Goal: Task Accomplishment & Management: Complete application form

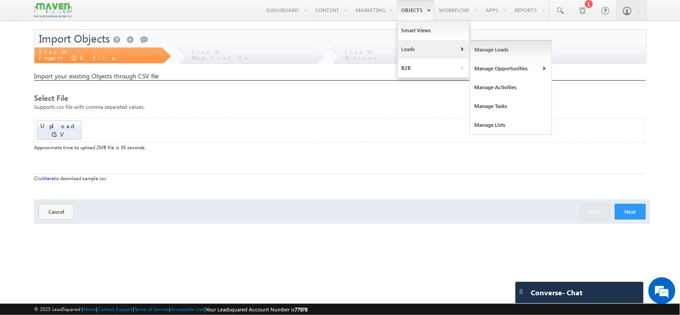
click at [492, 52] on link "Manage Leads" at bounding box center [511, 49] width 82 height 19
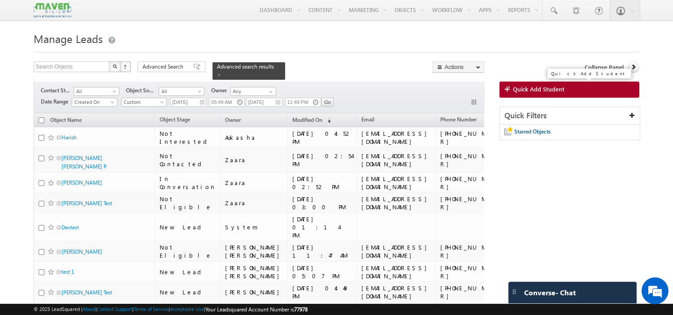
click at [536, 89] on span "Quick Add Student" at bounding box center [539, 89] width 52 height 8
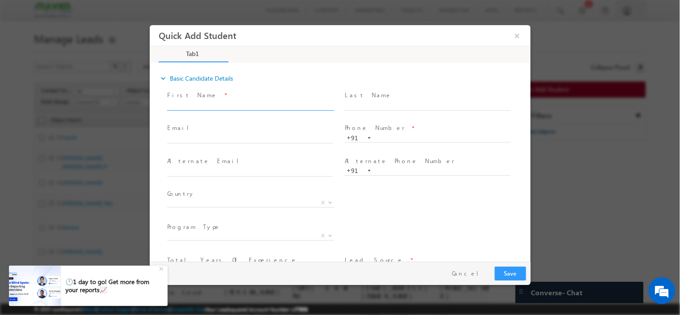
click at [231, 102] on input "text" at bounding box center [250, 105] width 166 height 9
click at [400, 141] on span "+91" at bounding box center [431, 137] width 174 height 9
click at [224, 104] on input "text" at bounding box center [250, 105] width 166 height 9
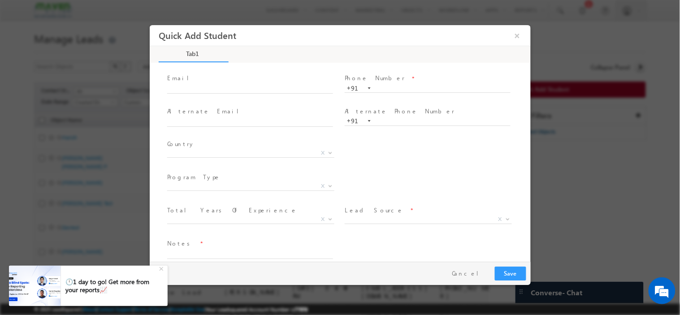
scroll to position [60, 0]
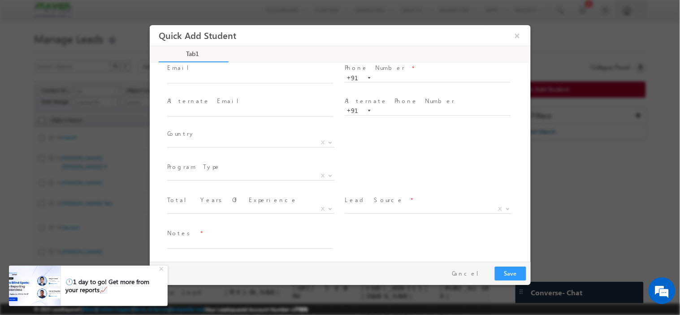
click at [442, 201] on span "Lead Source *" at bounding box center [426, 200] width 165 height 10
click at [432, 207] on span "X" at bounding box center [427, 208] width 167 height 9
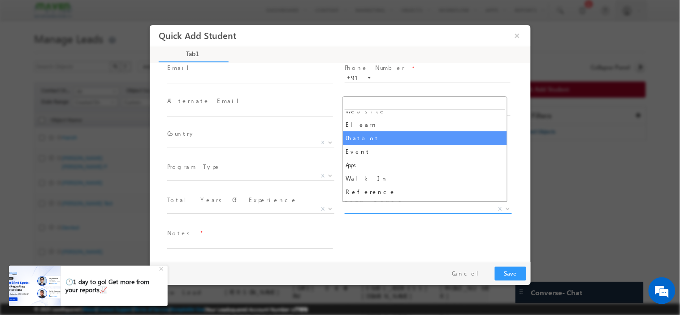
scroll to position [199, 0]
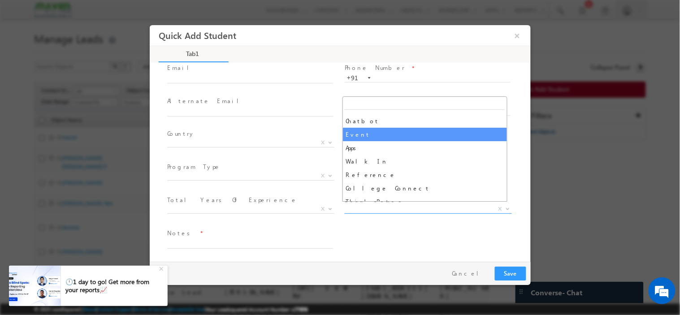
select select "Event"
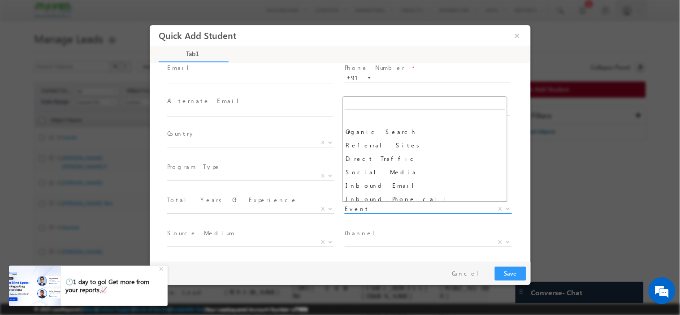
scroll to position [188, 0]
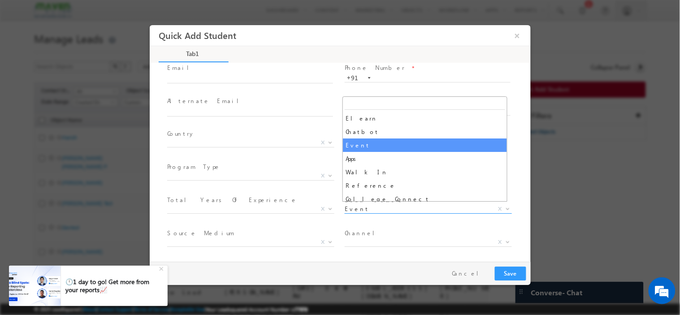
drag, startPoint x: 361, startPoint y: 208, endPoint x: 343, endPoint y: 208, distance: 17.9
click at [344, 208] on span "Event" at bounding box center [417, 208] width 146 height 8
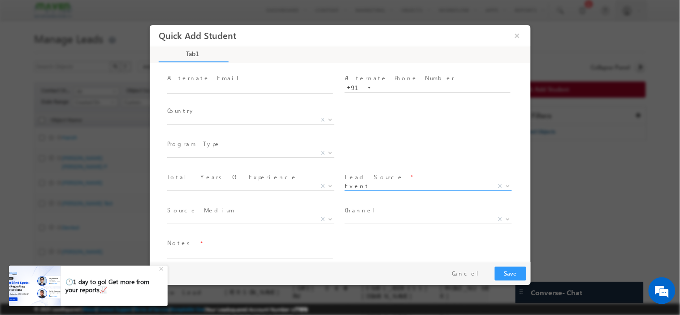
scroll to position [93, 0]
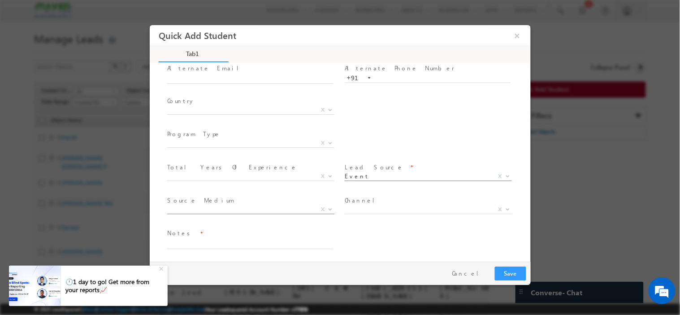
click at [275, 205] on span "X" at bounding box center [250, 209] width 167 height 9
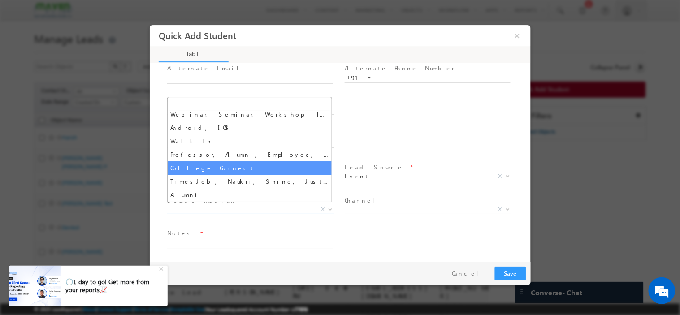
scroll to position [0, 0]
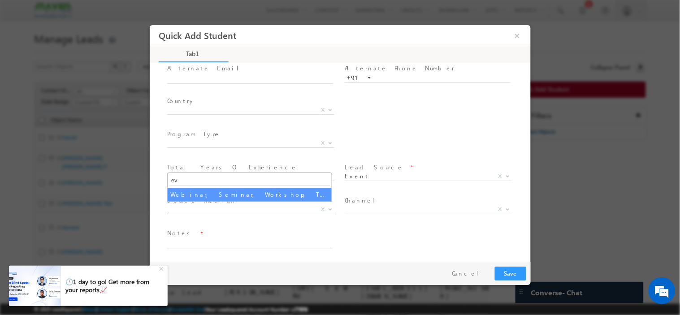
type input "ev"
select select "Webinar, Seminar, Workshop, Tech Park Stall, Event"
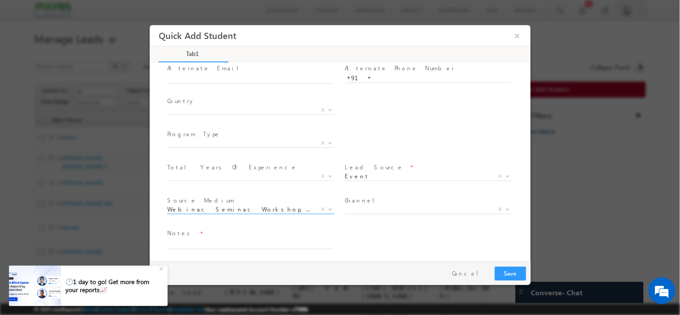
drag, startPoint x: 157, startPoint y: 212, endPoint x: 296, endPoint y: 208, distance: 138.2
click at [296, 208] on div "expand_more Basic Candidate Details First Name *" at bounding box center [342, 163] width 377 height 198
click at [327, 207] on b at bounding box center [329, 208] width 5 height 3
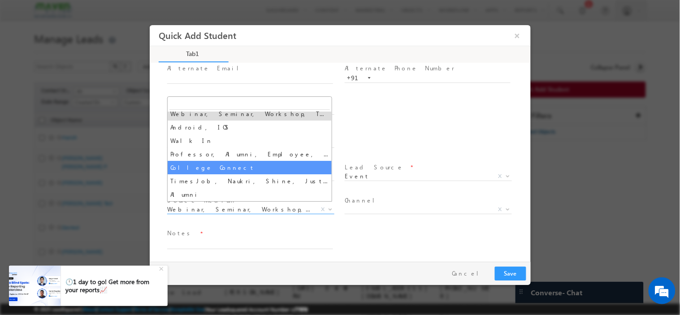
scroll to position [102, 0]
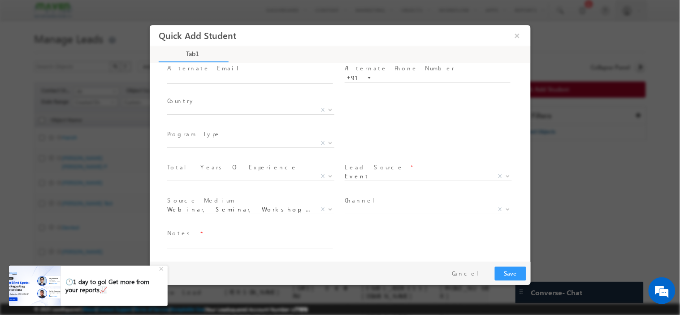
click at [161, 174] on div "First Name * Last Name * Email * * +91" at bounding box center [344, 128] width 372 height 265
click at [160, 270] on div "+" at bounding box center [162, 268] width 11 height 11
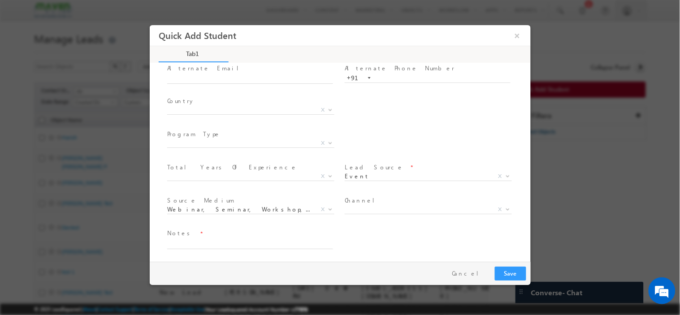
click at [307, 200] on span "Source Medium *" at bounding box center [249, 201] width 165 height 10
click at [309, 207] on span "Webinar, Seminar, Workshop, Tech Park Stall, Event" at bounding box center [240, 209] width 146 height 8
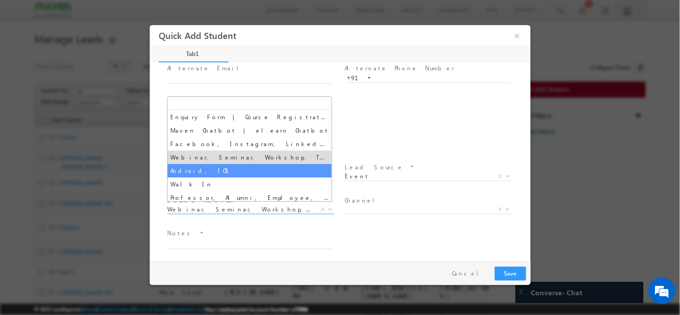
scroll to position [109, 0]
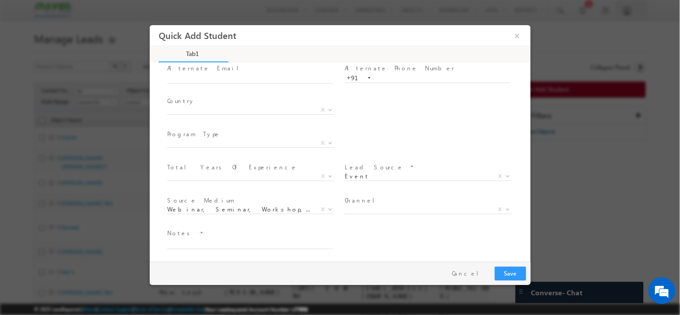
click at [355, 227] on div "Notes *" at bounding box center [347, 243] width 365 height 33
click at [284, 172] on span "X" at bounding box center [250, 176] width 167 height 9
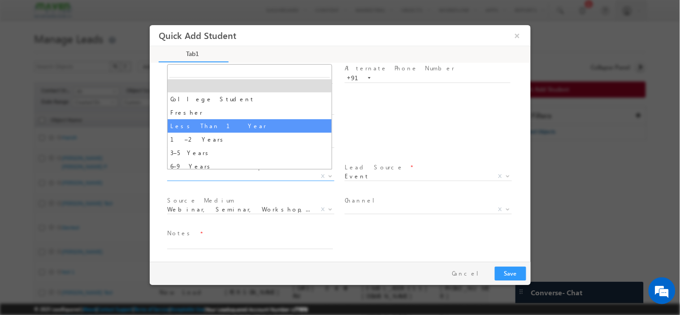
scroll to position [31, 0]
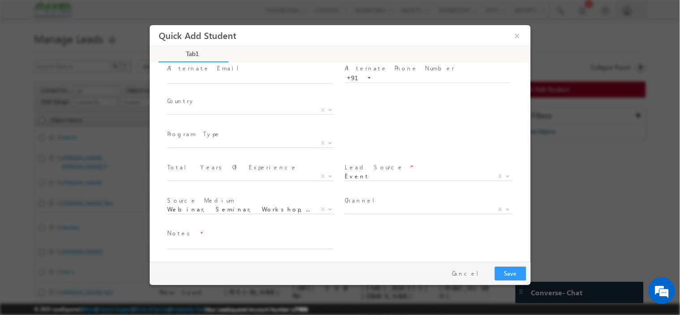
click at [344, 222] on span at bounding box center [426, 220] width 165 height 10
click at [520, 37] on button "×" at bounding box center [516, 35] width 15 height 17
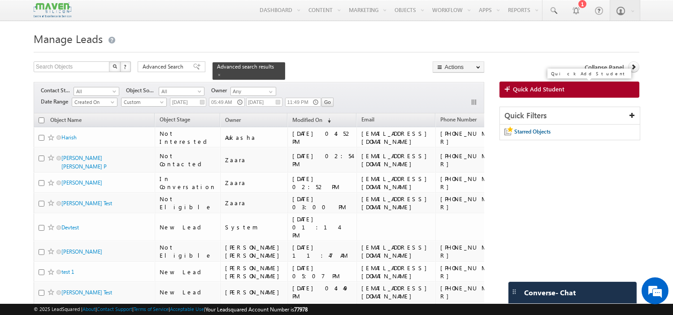
click at [549, 95] on link "Quick Add Student" at bounding box center [570, 90] width 140 height 16
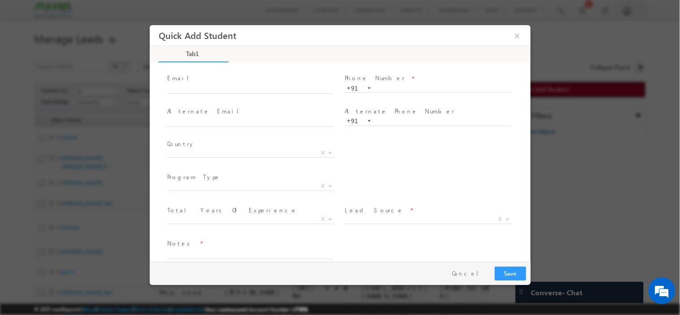
scroll to position [60, 0]
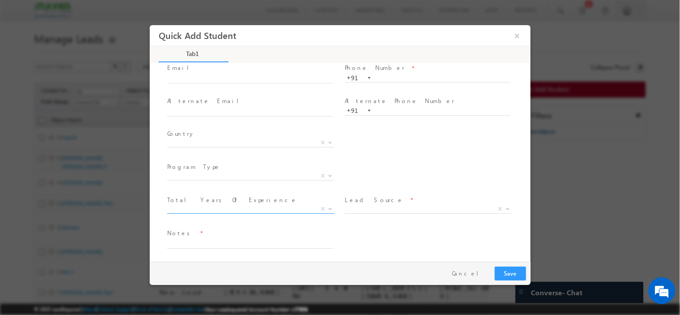
click at [294, 208] on span "X" at bounding box center [250, 208] width 167 height 9
click at [278, 228] on span "Notes *" at bounding box center [249, 233] width 165 height 10
click at [269, 238] on textarea at bounding box center [250, 243] width 166 height 10
click at [379, 204] on span "X" at bounding box center [427, 208] width 167 height 9
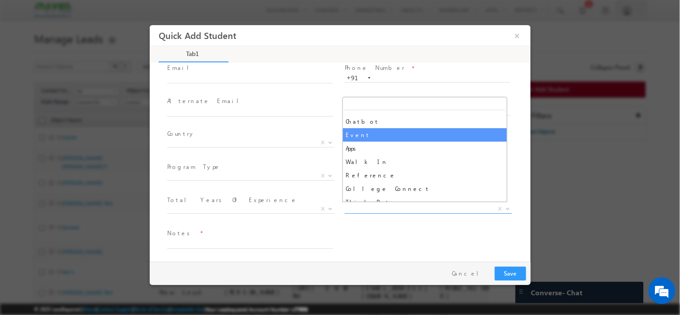
select select "Event"
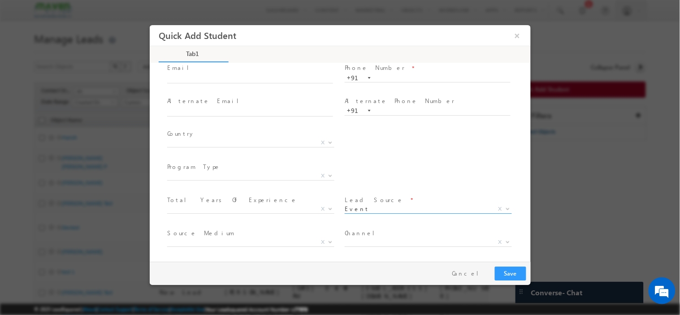
scroll to position [93, 0]
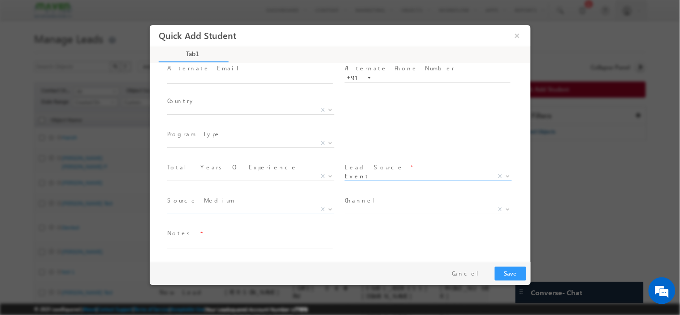
click at [264, 212] on span "X" at bounding box center [250, 211] width 167 height 9
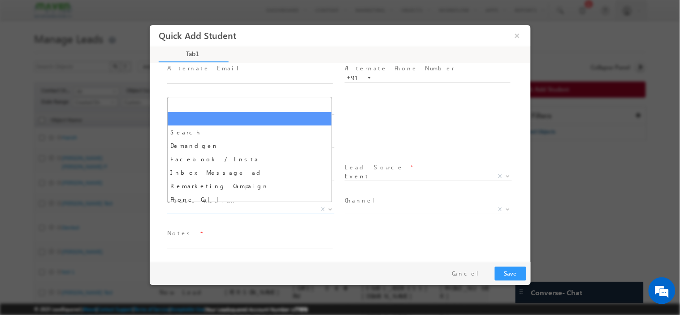
click at [259, 209] on span "X" at bounding box center [250, 209] width 167 height 9
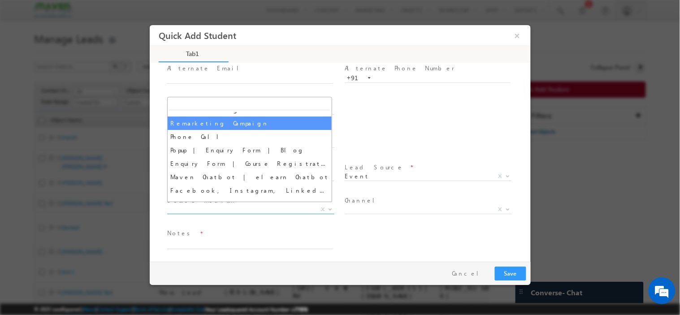
scroll to position [152, 0]
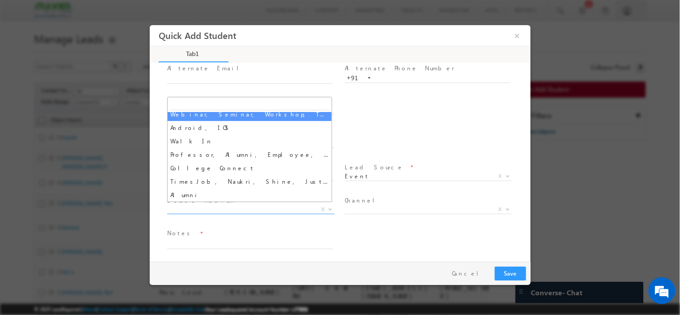
select select "Webinar, Seminar, Workshop, Tech Park Stall, Event"
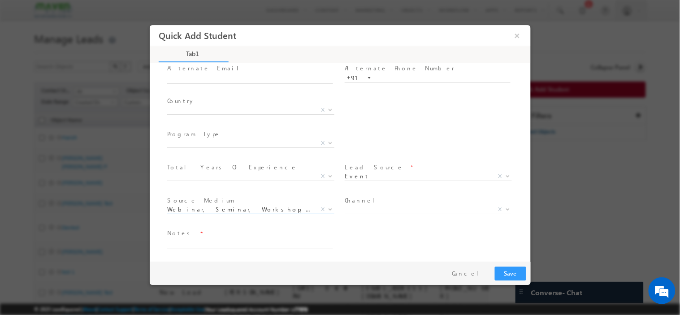
click at [221, 209] on span "Webinar, Seminar, Workshop, Tech Park Stall, Event" at bounding box center [240, 209] width 146 height 8
click at [159, 208] on div "First Name * Last Name * Email * * +91" at bounding box center [344, 128] width 372 height 265
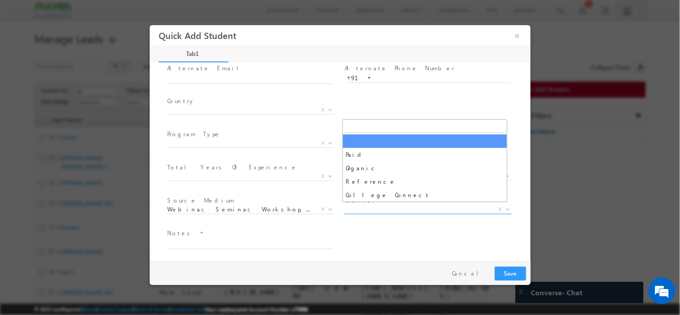
click at [372, 205] on span "X" at bounding box center [427, 209] width 167 height 9
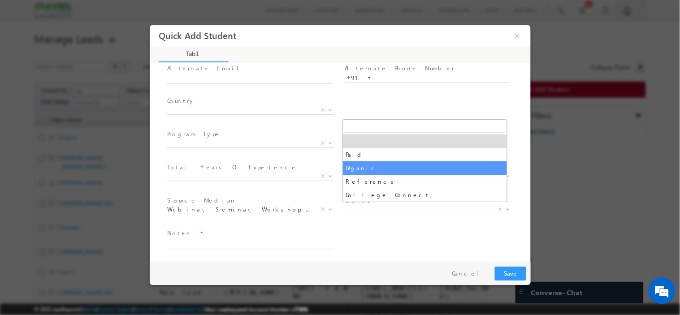
select select "Organic"
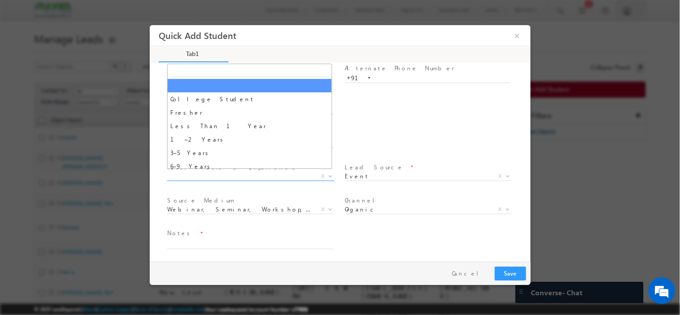
click at [215, 172] on span "X" at bounding box center [250, 176] width 167 height 9
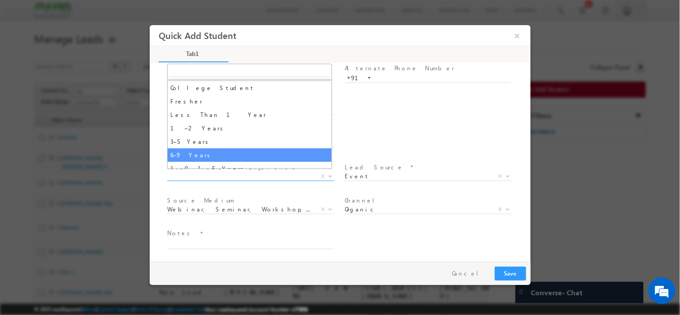
scroll to position [31, 0]
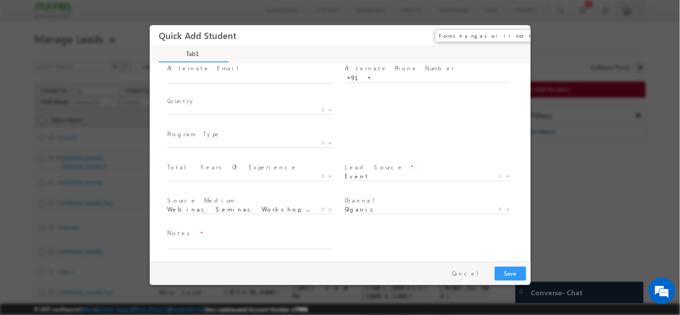
click at [517, 36] on button "×" at bounding box center [516, 35] width 15 height 17
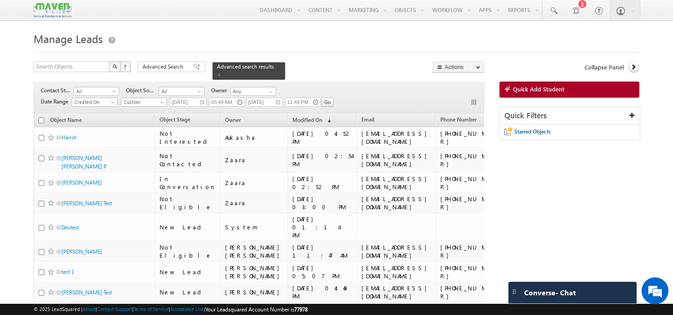
click at [554, 113] on div "Quick Filters" at bounding box center [570, 115] width 140 height 17
click at [562, 115] on div "Quick Filters" at bounding box center [570, 115] width 140 height 17
click at [561, 93] on span "Quick Add Student" at bounding box center [539, 89] width 52 height 8
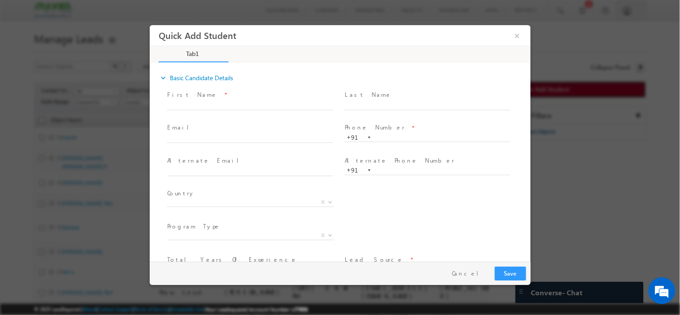
scroll to position [0, 0]
click at [390, 102] on input "text" at bounding box center [427, 105] width 166 height 9
click at [384, 138] on input "text" at bounding box center [427, 138] width 166 height 9
click at [256, 172] on input "text" at bounding box center [250, 171] width 166 height 9
click at [255, 198] on span "X" at bounding box center [250, 202] width 167 height 9
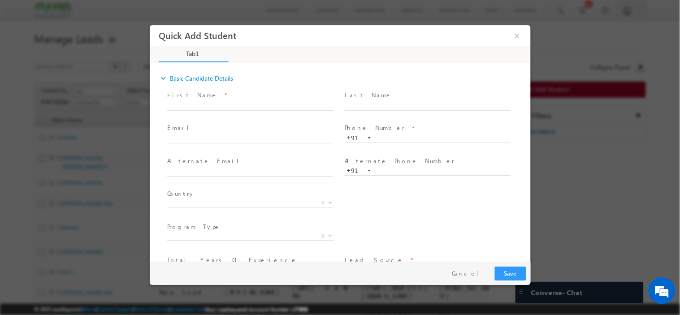
click at [394, 204] on div "Country * Afghanistan Albania Algeria Andorra Angola Antigua and Barbuda Argent…" at bounding box center [347, 203] width 365 height 33
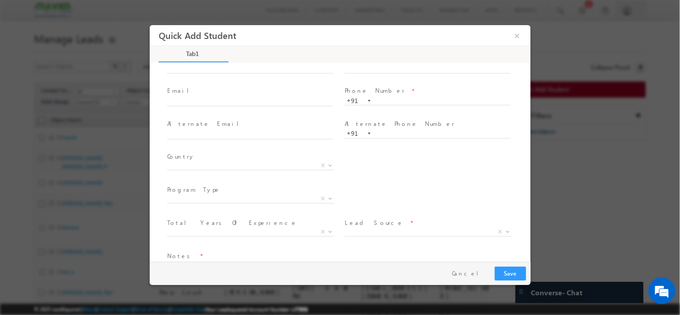
scroll to position [60, 0]
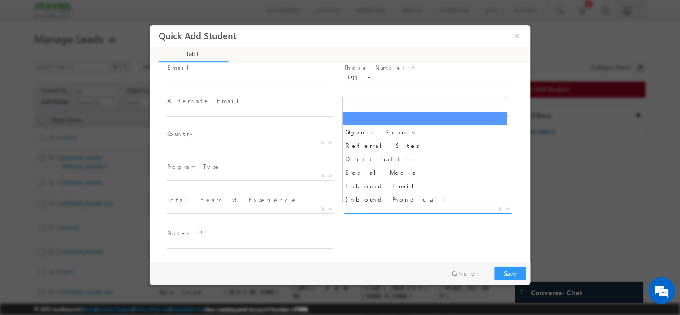
click at [394, 204] on span "X" at bounding box center [427, 208] width 167 height 9
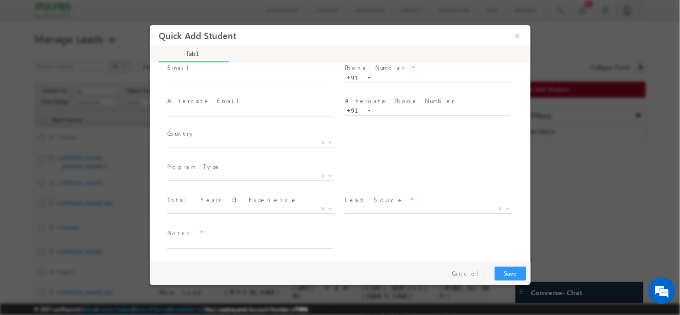
click at [372, 225] on div "Lead Source * Organic Search Referral Sites Direct Traffic Social Media Inbound…" at bounding box center [432, 209] width 178 height 33
click at [255, 202] on span "Total Years Of Experience *" at bounding box center [249, 200] width 165 height 10
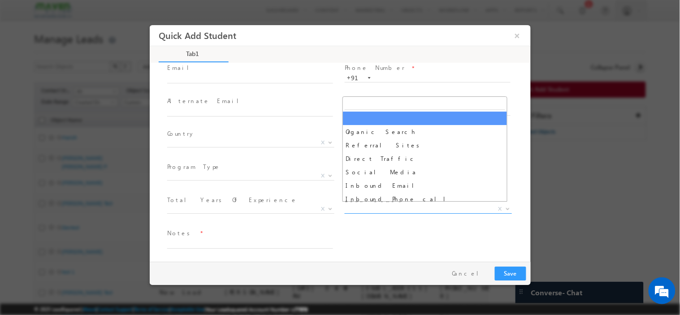
click at [374, 204] on span "X" at bounding box center [427, 208] width 167 height 9
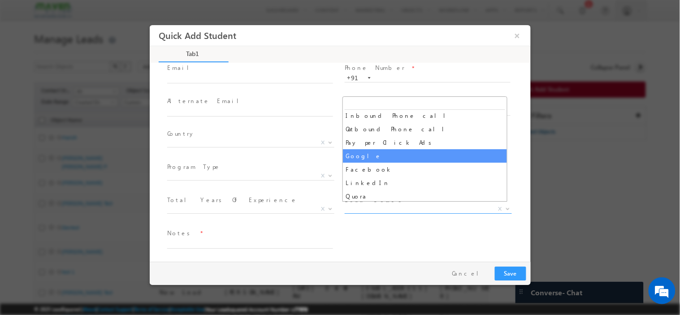
scroll to position [100, 0]
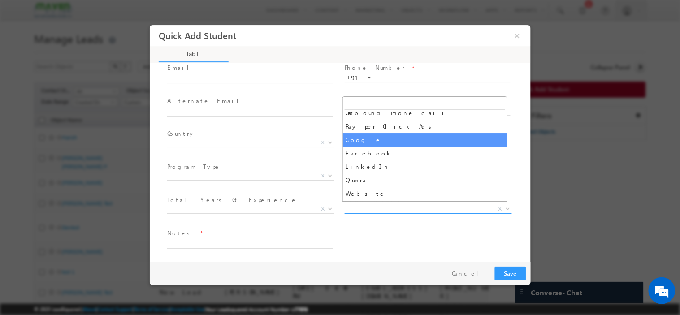
select select "Google"
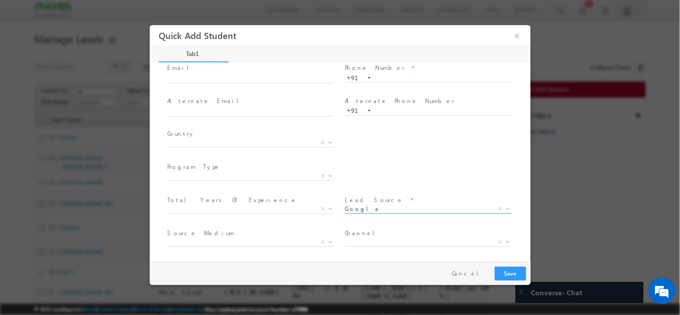
scroll to position [93, 0]
click at [274, 199] on span "Source Medium *" at bounding box center [249, 201] width 165 height 10
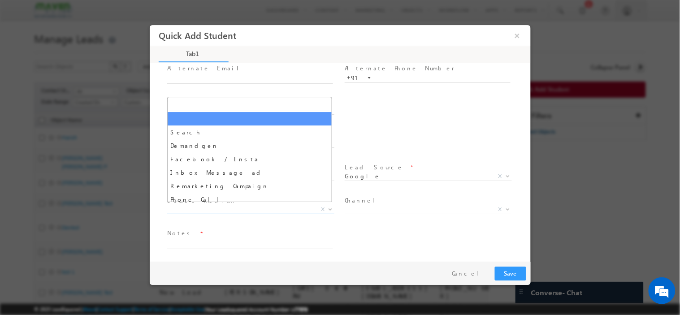
click at [207, 205] on span "X" at bounding box center [250, 209] width 167 height 9
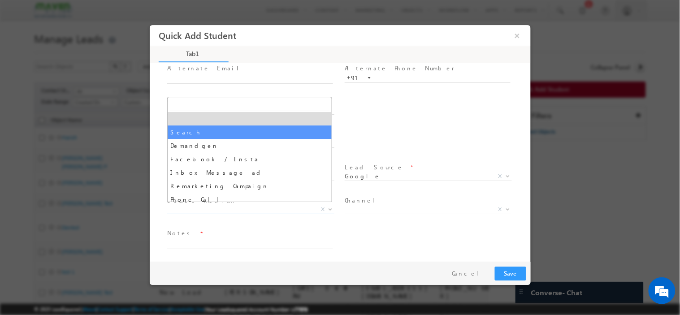
select select "Search"
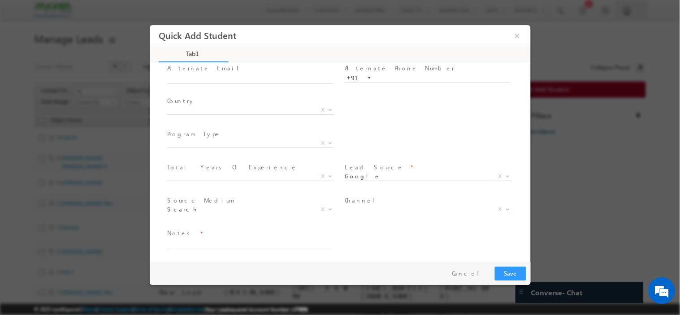
click at [388, 202] on span "Channel *" at bounding box center [426, 201] width 165 height 10
click at [378, 207] on span "X" at bounding box center [427, 209] width 167 height 9
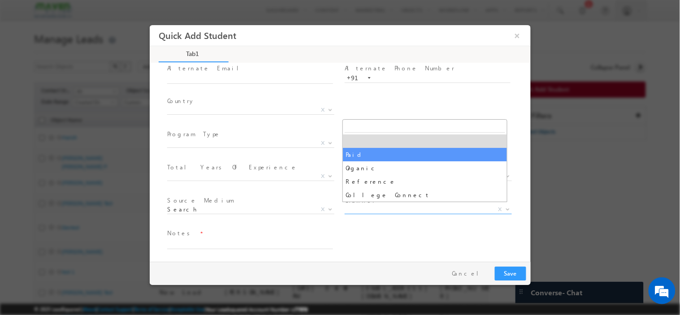
select select "Paid"
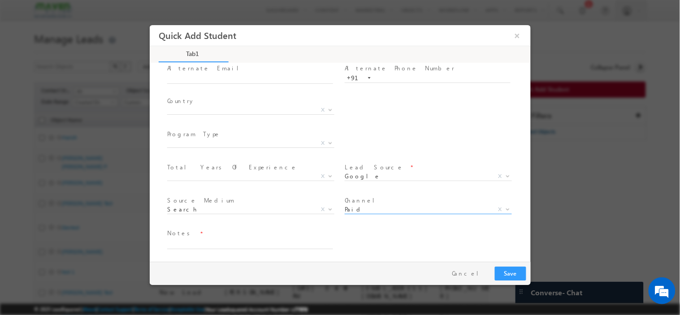
click at [250, 239] on textarea at bounding box center [250, 244] width 166 height 10
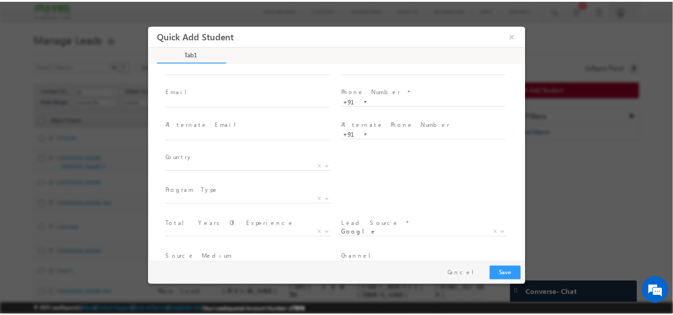
scroll to position [0, 0]
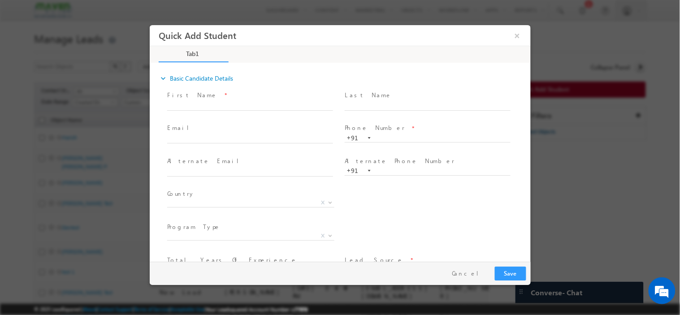
click at [426, 226] on div "City * X Others x Program Type * Long Term Short Term X" at bounding box center [347, 236] width 365 height 33
click at [469, 272] on button "Cancel" at bounding box center [468, 273] width 47 height 13
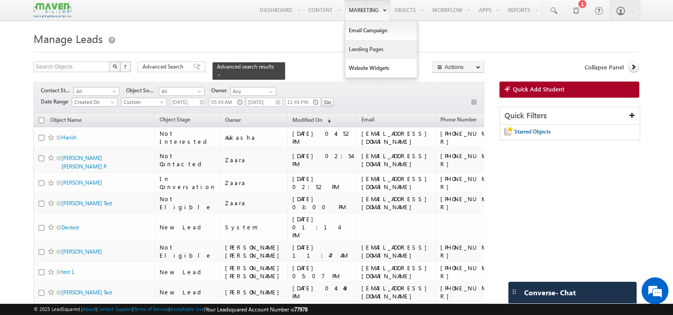
click at [368, 48] on link "Landing Pages" at bounding box center [381, 49] width 72 height 19
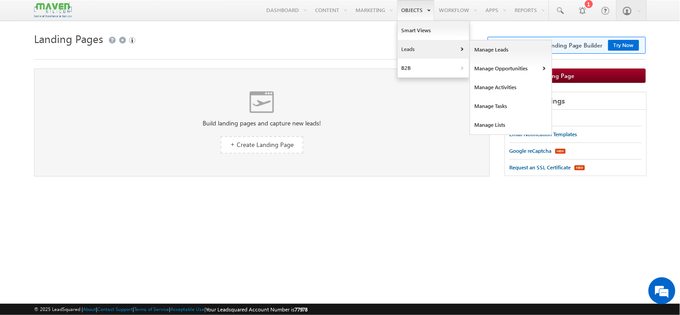
click at [410, 49] on link "Leads" at bounding box center [434, 49] width 72 height 19
click at [495, 48] on link "Manage Leads" at bounding box center [511, 49] width 82 height 19
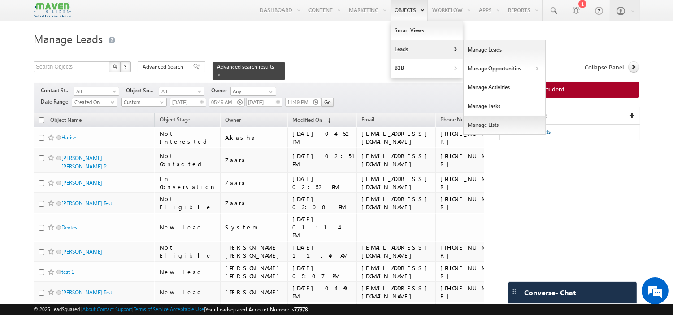
click at [477, 127] on link "Manage Lists" at bounding box center [505, 125] width 82 height 19
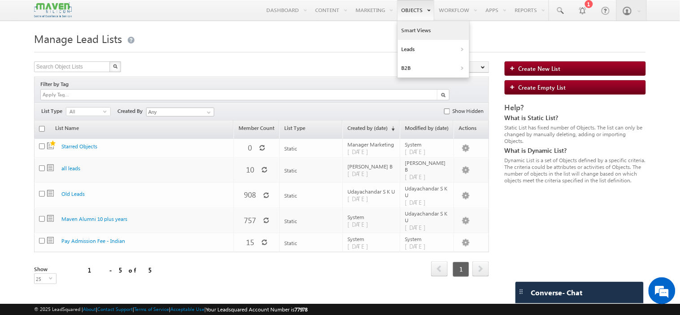
click at [418, 31] on link "Smart Views" at bounding box center [434, 30] width 72 height 19
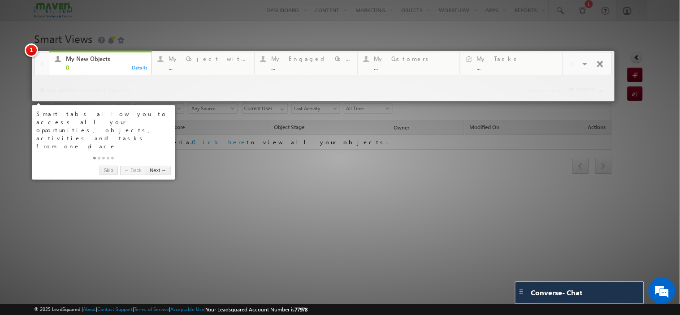
click at [339, 194] on div at bounding box center [340, 157] width 680 height 315
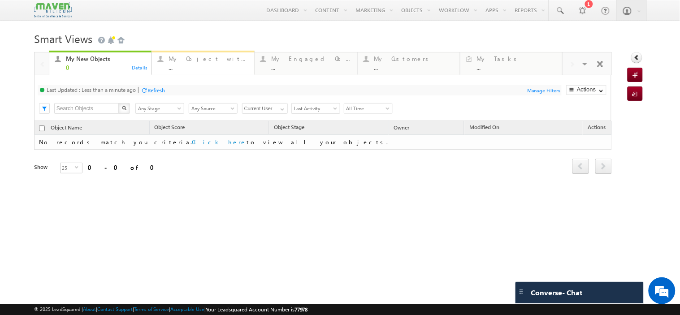
click at [193, 61] on div "My Object with Pending Tasks" at bounding box center [209, 58] width 80 height 7
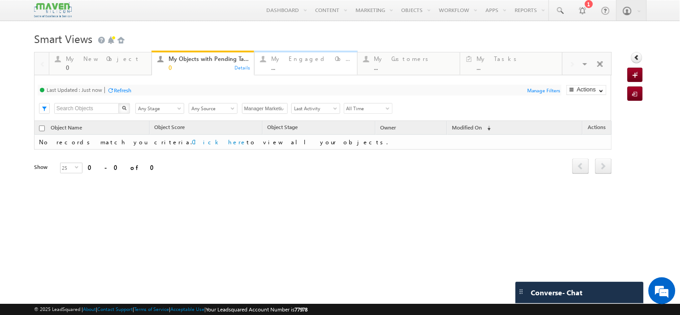
click at [319, 62] on div "My Engaged Object" at bounding box center [311, 58] width 80 height 7
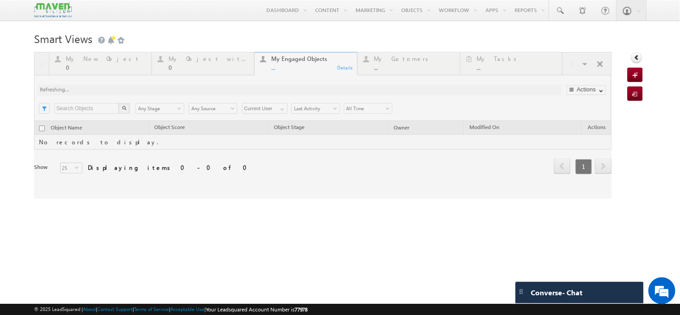
click at [521, 66] on div at bounding box center [323, 125] width 578 height 147
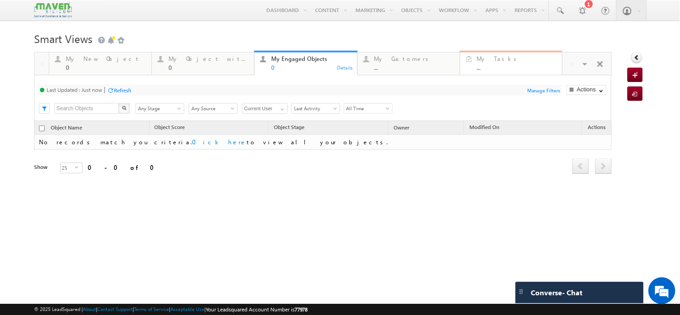
click at [505, 62] on div "My Tasks" at bounding box center [517, 58] width 80 height 7
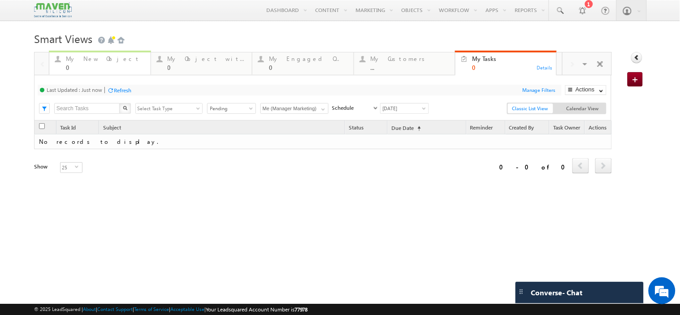
click at [108, 68] on div "0" at bounding box center [105, 67] width 79 height 7
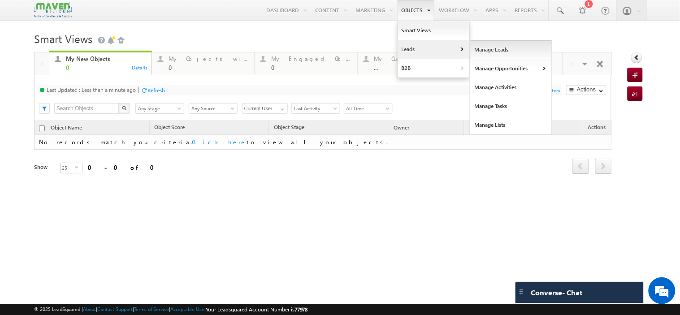
click at [488, 48] on link "Manage Leads" at bounding box center [511, 49] width 82 height 19
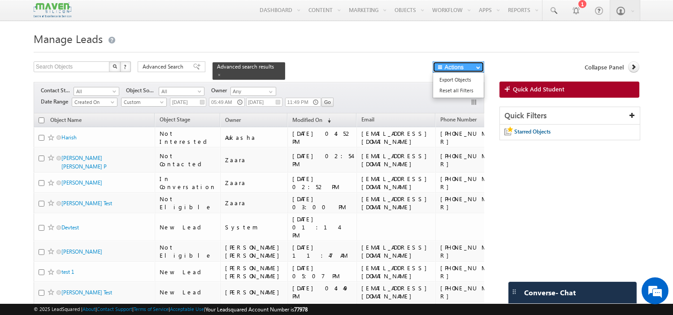
click at [476, 69] on span "button" at bounding box center [478, 67] width 4 height 4
click at [162, 65] on span "Advanced Search" at bounding box center [164, 67] width 43 height 8
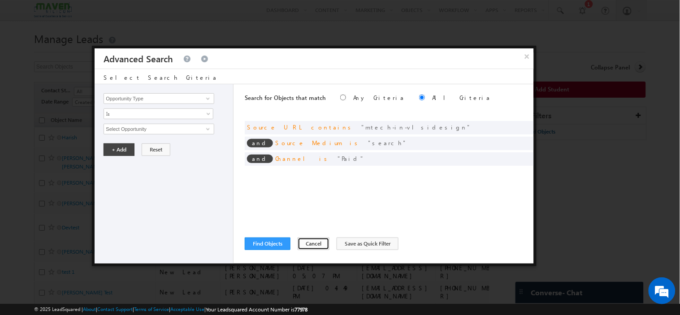
click at [317, 242] on button "Cancel" at bounding box center [314, 244] width 32 height 13
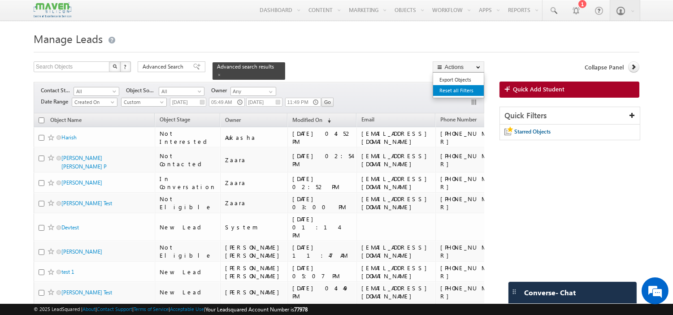
click at [462, 93] on link "Reset all Filters" at bounding box center [458, 90] width 51 height 11
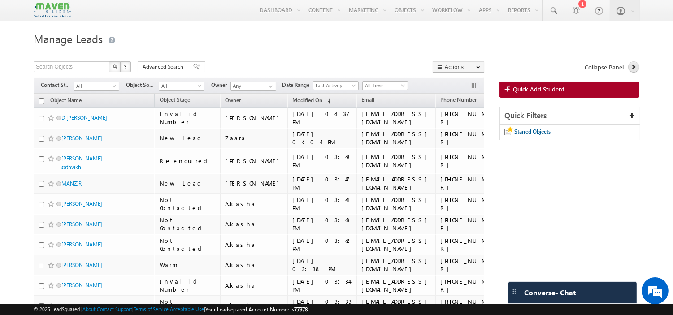
click at [631, 69] on icon at bounding box center [633, 67] width 6 height 6
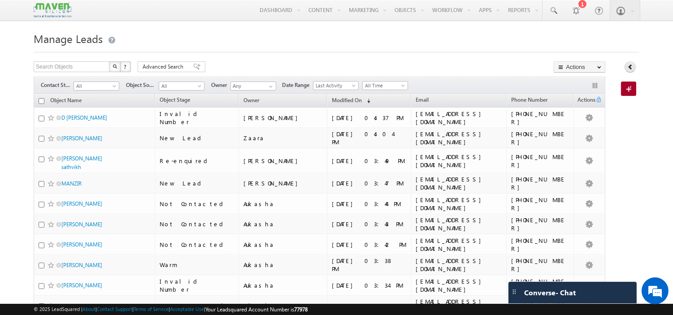
click at [631, 69] on icon at bounding box center [630, 67] width 6 height 6
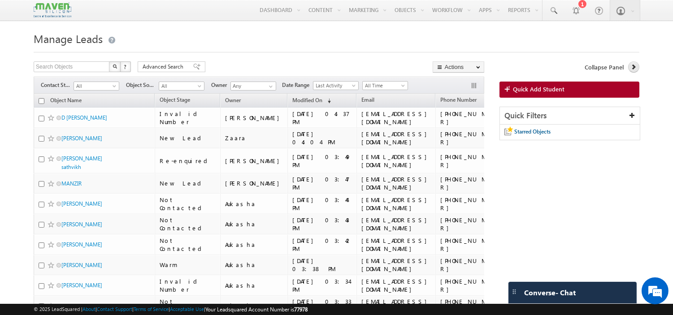
click at [631, 69] on icon at bounding box center [633, 67] width 6 height 6
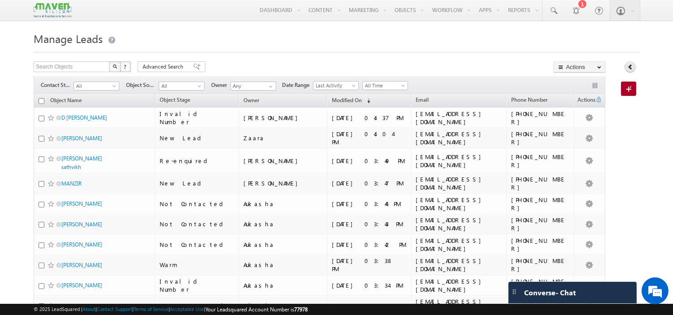
click at [631, 69] on icon at bounding box center [630, 67] width 6 height 6
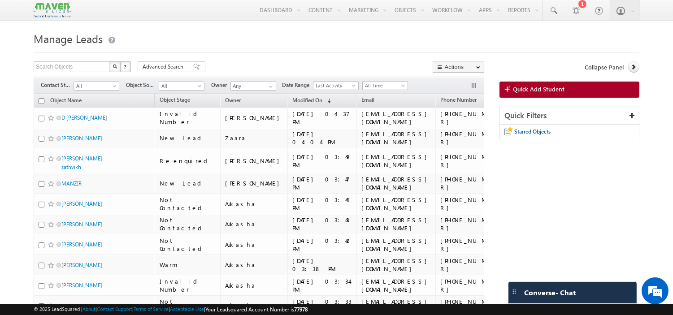
click at [296, 64] on div "Search Objects X ? 8324 results found Advanced Search Advanced Search Advanced …" at bounding box center [259, 67] width 451 height 13
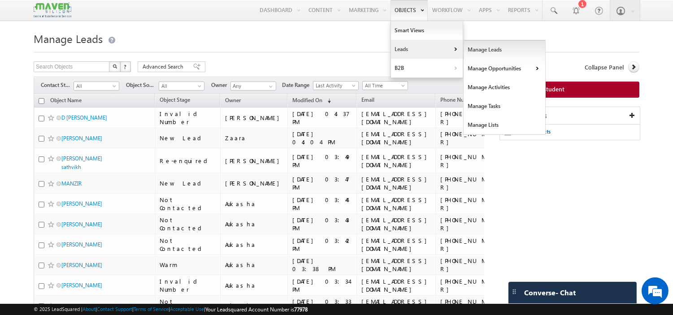
click at [469, 50] on link "Manage Leads" at bounding box center [505, 49] width 82 height 19
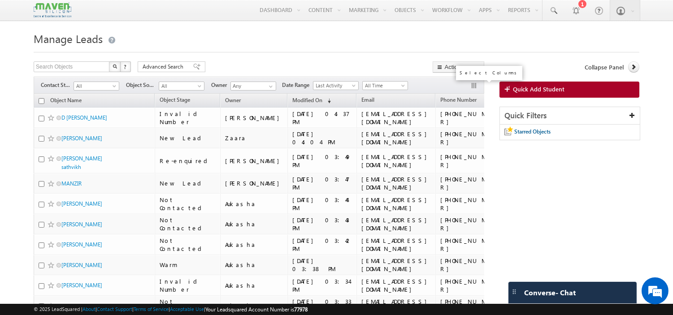
click at [470, 86] on button "button" at bounding box center [474, 86] width 9 height 9
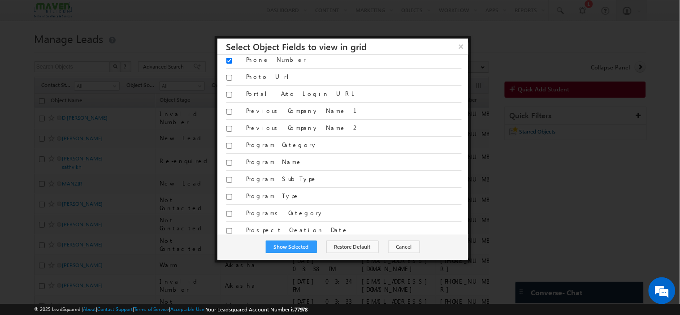
scroll to position [1794, 0]
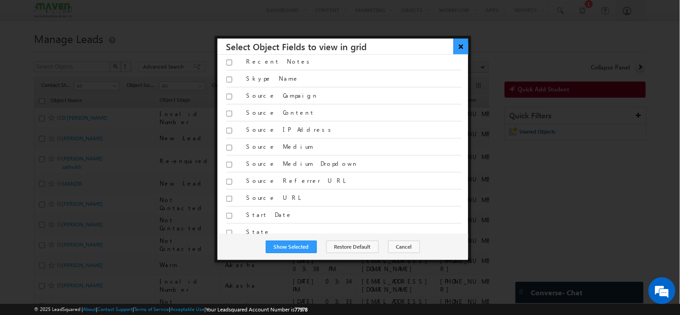
click at [462, 47] on button "×" at bounding box center [461, 47] width 15 height 16
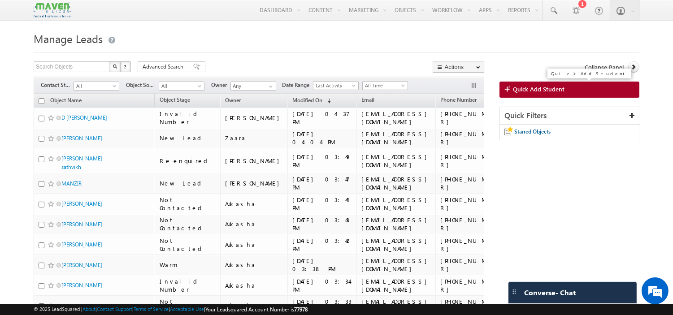
click at [633, 92] on link "Quick Add Student" at bounding box center [570, 90] width 140 height 16
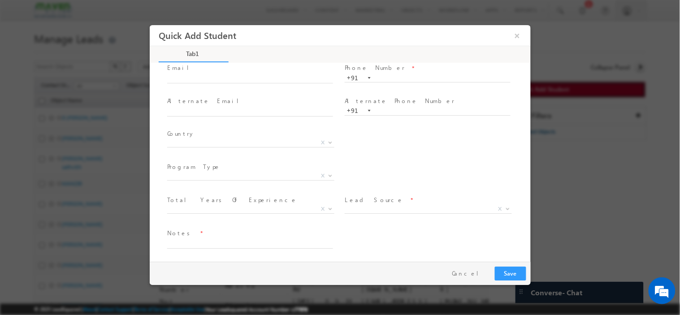
scroll to position [0, 0]
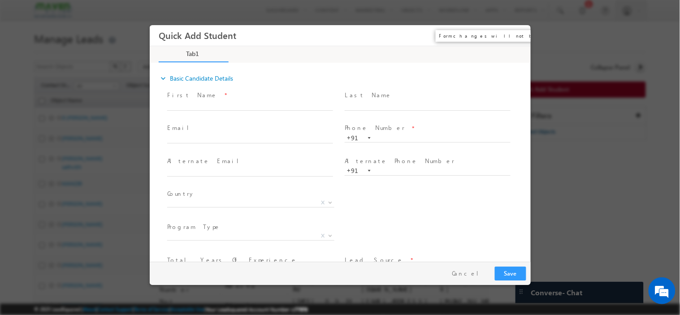
click at [515, 37] on button "×" at bounding box center [516, 35] width 15 height 17
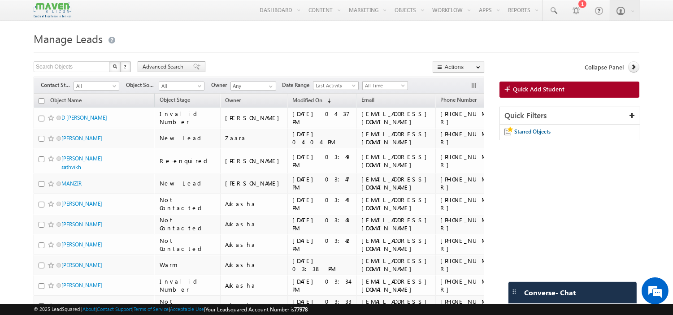
click at [157, 68] on span "Advanced Search" at bounding box center [164, 67] width 43 height 8
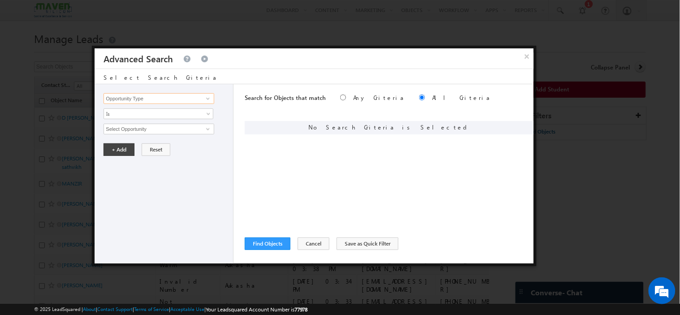
click at [185, 96] on input "Opportunity Type" at bounding box center [159, 98] width 110 height 11
type input "p"
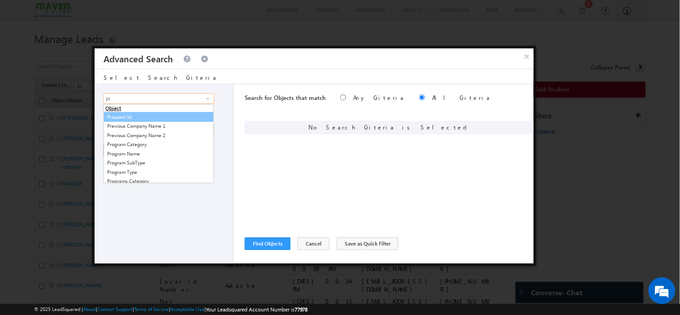
type input "p"
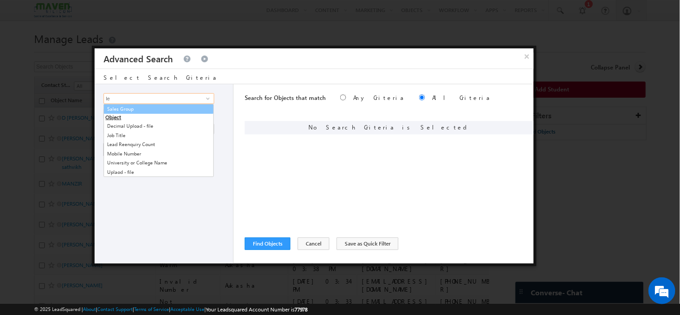
type input "l"
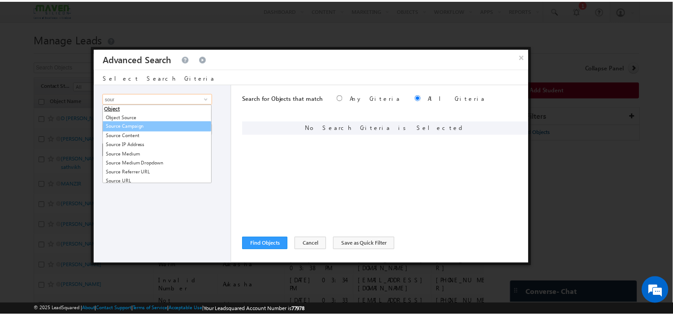
scroll to position [3, 0]
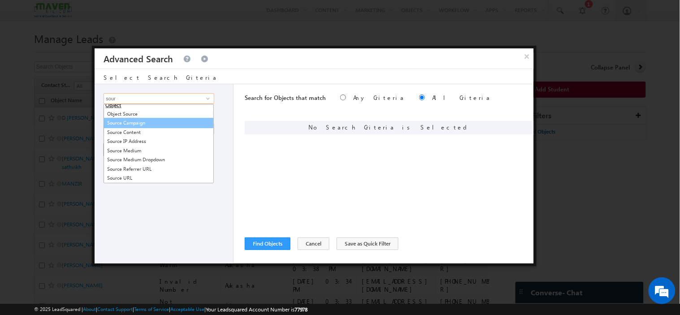
click at [143, 122] on link "Source Campaign" at bounding box center [159, 123] width 110 height 10
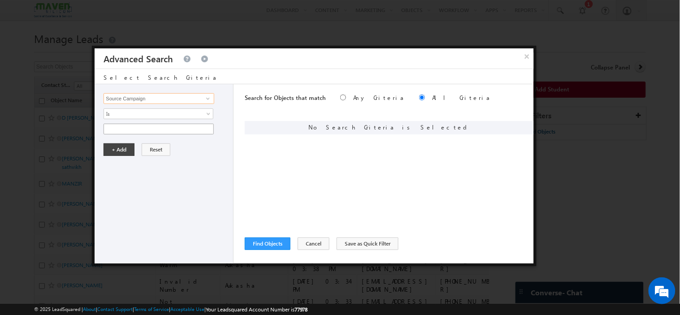
type input "Source Campaign"
click at [145, 130] on input "text" at bounding box center [159, 129] width 110 height 11
type input "LinkedIn"
click at [123, 148] on button "+ Add" at bounding box center [119, 149] width 31 height 13
click at [272, 241] on button "Find Objects" at bounding box center [268, 244] width 46 height 13
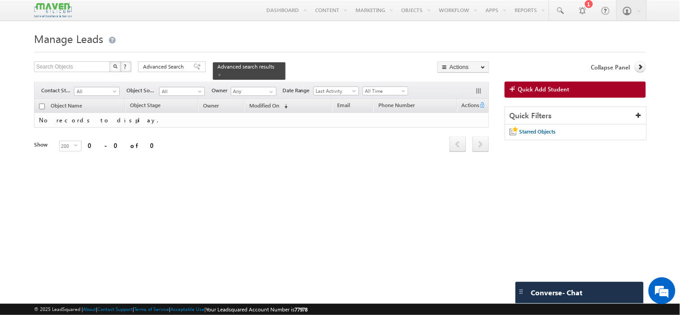
click at [348, 204] on div "Manage Leads Search Objects X ? 0 results found Advanced Search Advanced Search…" at bounding box center [340, 141] width 612 height 224
click at [400, 220] on div "Manage Leads Search Objects X ? 0 results found Advanced Search Advanced Search…" at bounding box center [340, 141] width 612 height 224
click at [438, 212] on div "Manage Leads Search Objects X ? 0 results found Advanced Search Advanced Search…" at bounding box center [340, 141] width 612 height 224
click at [461, 91] on link "Reset all Filters" at bounding box center [463, 90] width 51 height 11
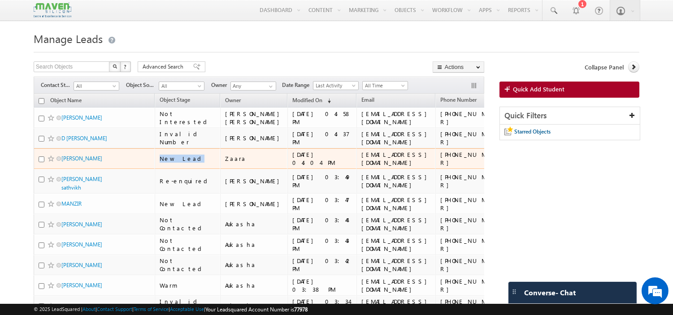
drag, startPoint x: 154, startPoint y: 165, endPoint x: 185, endPoint y: 167, distance: 31.0
click at [185, 167] on tr "[PERSON_NAME] New Lead Zaara [DATE] 04:04 PM [EMAIL_ADDRESS][DOMAIN_NAME] [PHON…" at bounding box center [284, 158] width 501 height 21
copy tr "New Lead"
